Goal: Task Accomplishment & Management: Use online tool/utility

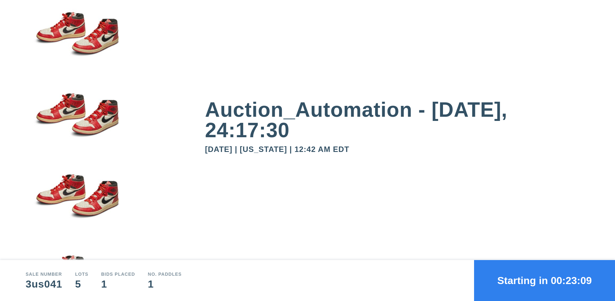
click at [544, 281] on button "Starting in 00:23:09" at bounding box center [544, 280] width 141 height 41
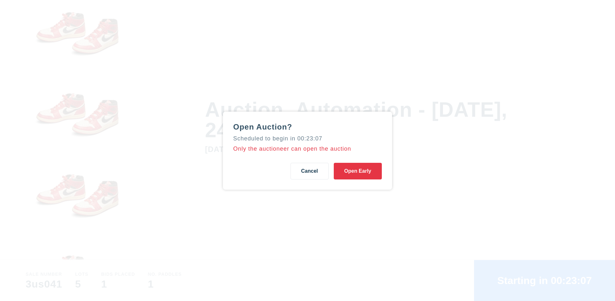
click at [358, 171] on button "Open Early" at bounding box center [358, 171] width 48 height 17
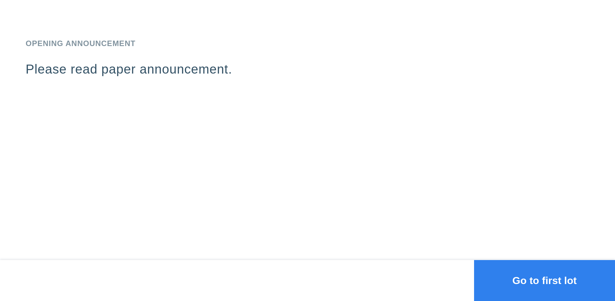
click at [544, 281] on button "Go to first lot" at bounding box center [544, 280] width 141 height 41
